Goal: Navigation & Orientation: Find specific page/section

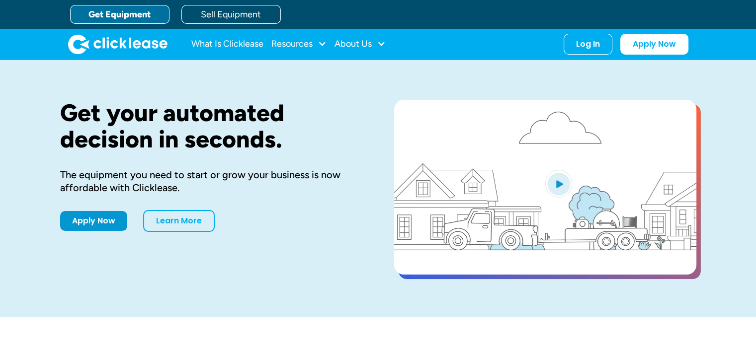
click at [589, 47] on div "Log In" at bounding box center [588, 44] width 24 height 10
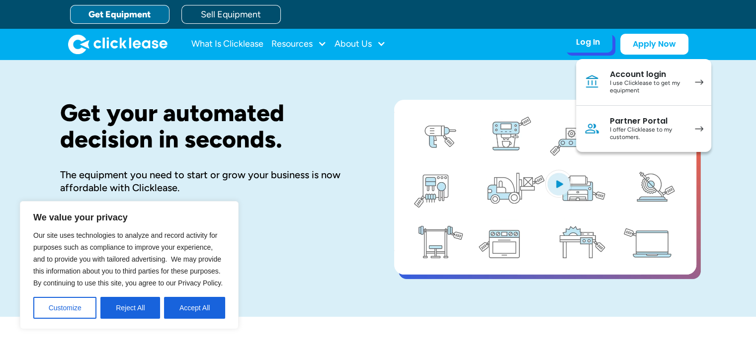
click at [619, 114] on link "Partner Portal I offer Clicklease to my customers." at bounding box center [643, 129] width 135 height 46
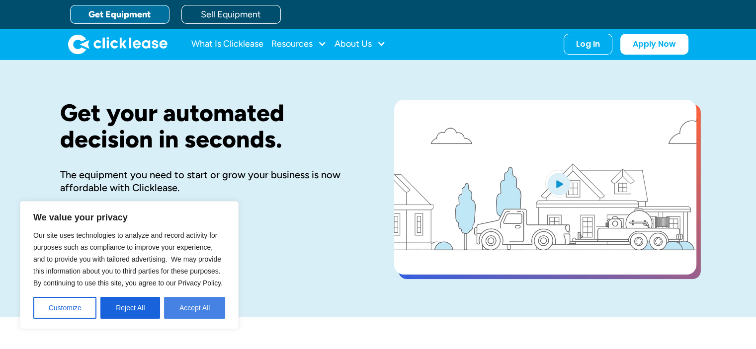
click at [201, 307] on button "Accept All" at bounding box center [194, 308] width 61 height 22
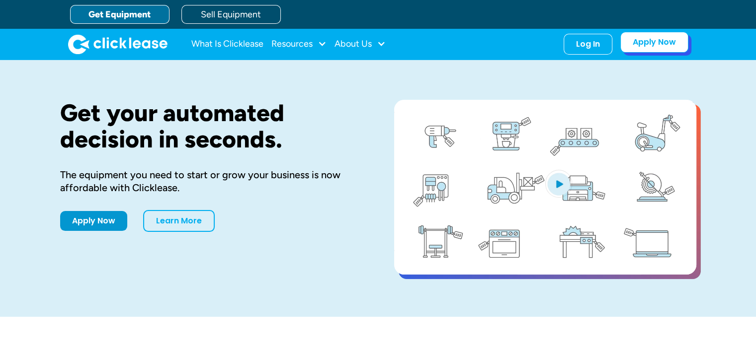
click at [649, 44] on link "Apply Now" at bounding box center [654, 42] width 68 height 21
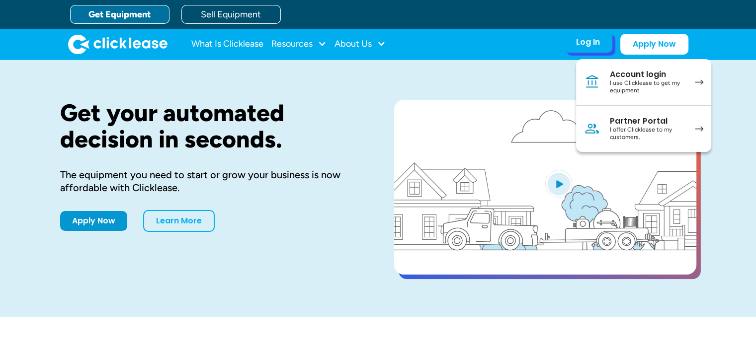
click at [642, 126] on div "I offer Clicklease to my customers." at bounding box center [647, 133] width 75 height 15
